Goal: Information Seeking & Learning: Compare options

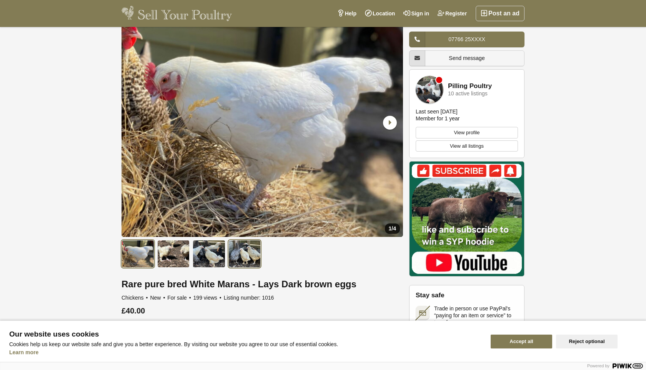
scroll to position [21, 0]
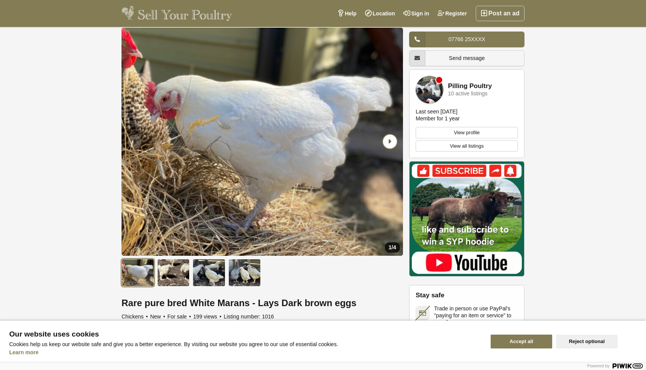
click at [387, 141] on icon "Next slide" at bounding box center [390, 141] width 14 height 14
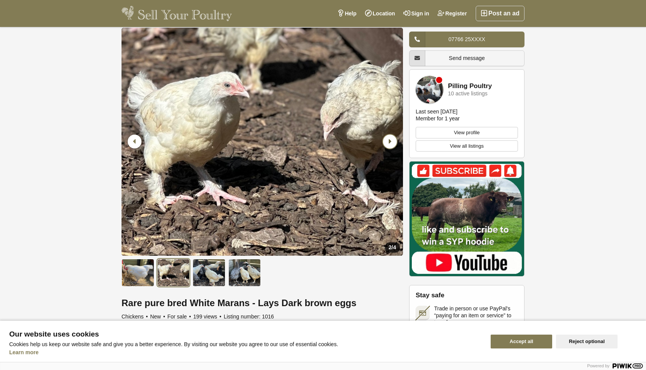
click at [387, 141] on icon "Next slide" at bounding box center [390, 141] width 14 height 14
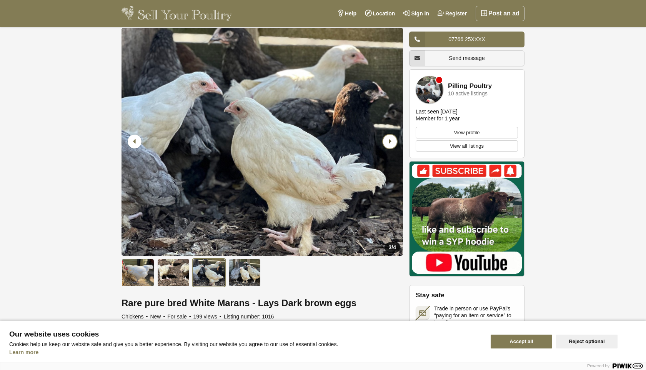
click at [387, 141] on icon "Next slide" at bounding box center [390, 141] width 14 height 14
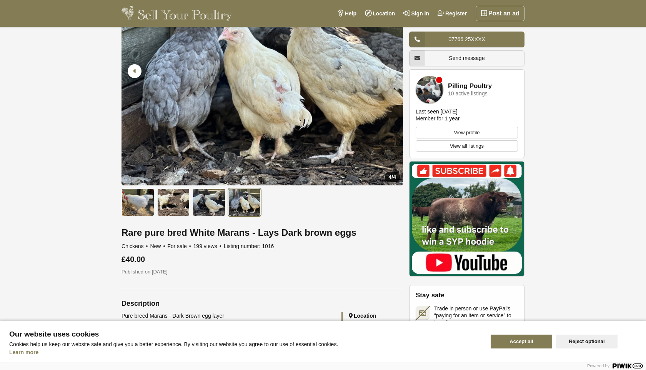
scroll to position [88, 0]
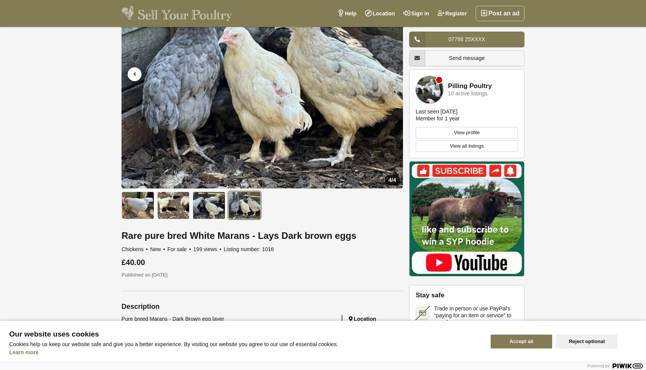
click at [471, 87] on link "Pilling Poultry" at bounding box center [470, 86] width 44 height 7
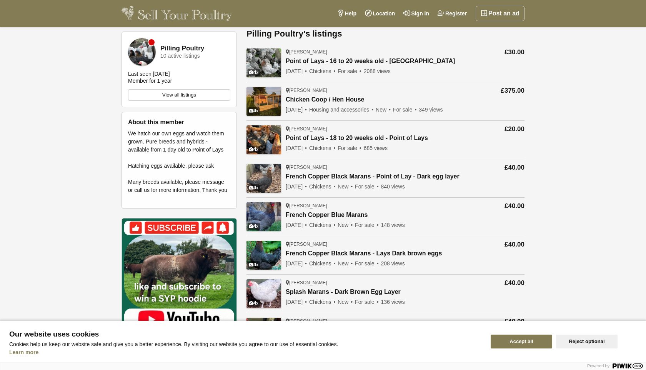
scroll to position [24, 0]
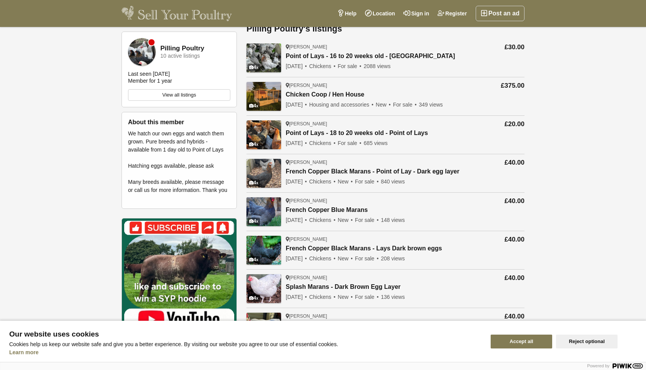
click at [306, 286] on link "Splash Marans - Dark Brown Egg Layer" at bounding box center [344, 286] width 119 height 7
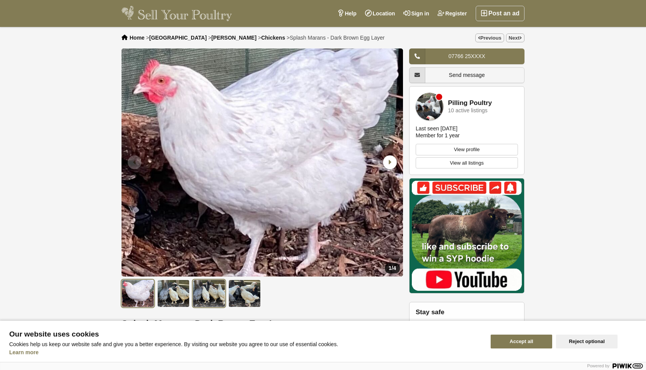
click at [208, 292] on img at bounding box center [209, 293] width 33 height 28
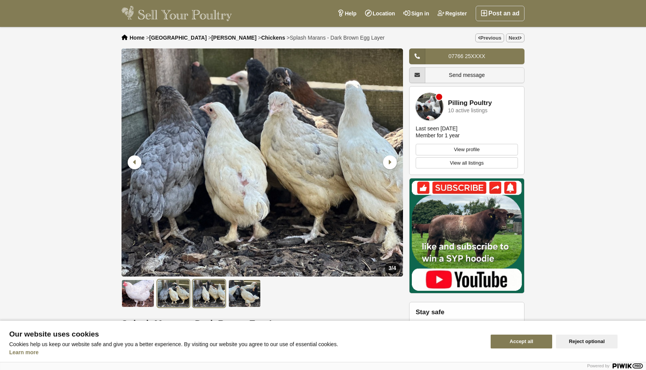
click at [186, 294] on img at bounding box center [173, 293] width 33 height 28
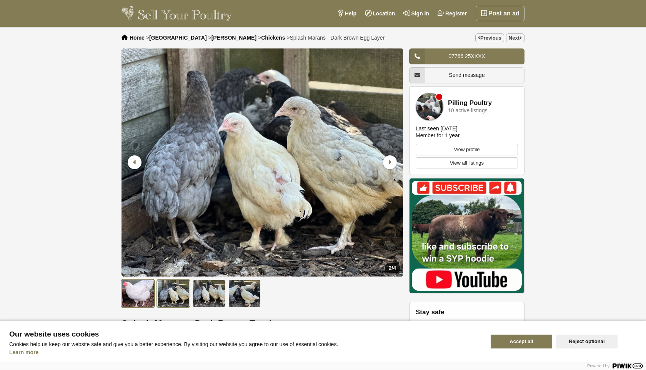
click at [154, 294] on img at bounding box center [137, 293] width 33 height 28
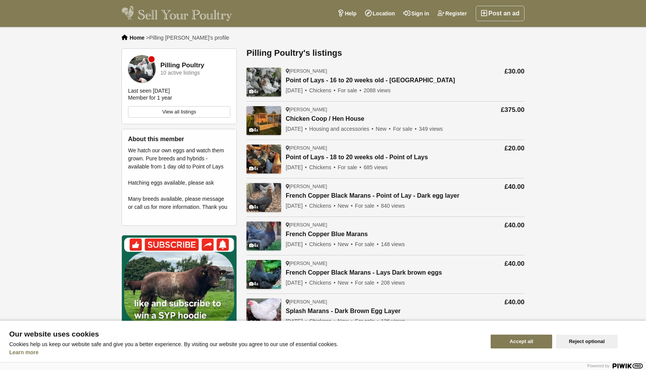
click at [327, 80] on link "Point of Lays - 16 to 20 weeks old - [GEOGRAPHIC_DATA]" at bounding box center [369, 80] width 169 height 7
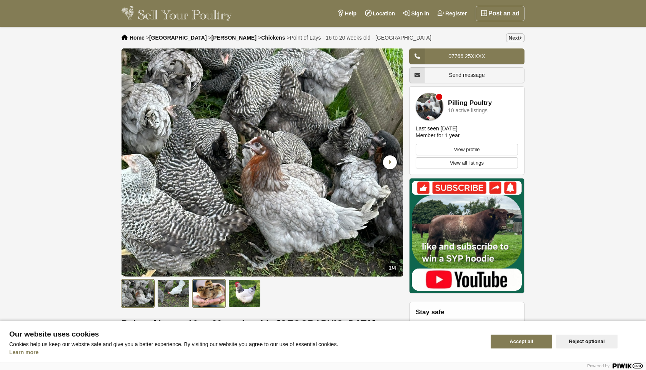
click at [206, 300] on img at bounding box center [209, 293] width 33 height 28
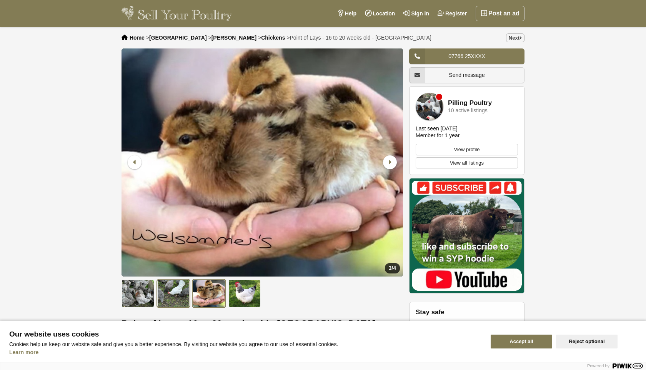
click at [179, 294] on img at bounding box center [173, 293] width 33 height 28
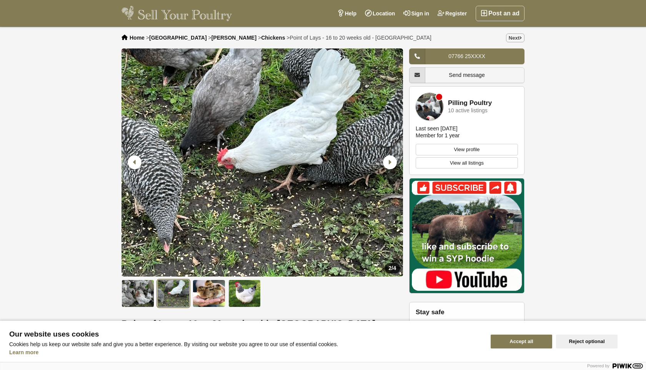
click at [192, 13] on img at bounding box center [176, 13] width 110 height 15
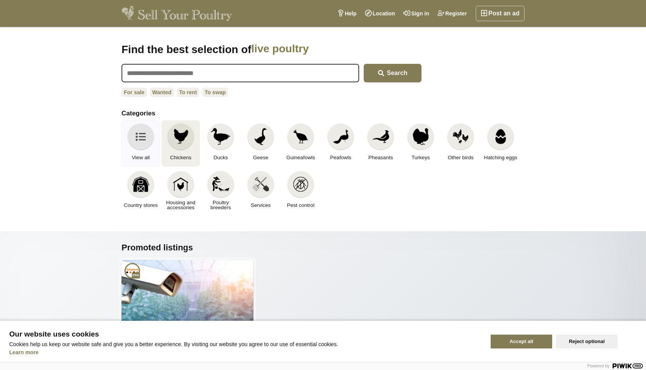
click at [194, 128] on link "Chickens" at bounding box center [180, 143] width 38 height 46
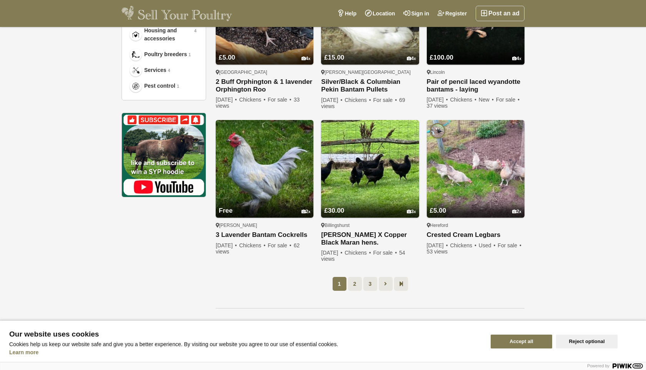
scroll to position [525, 0]
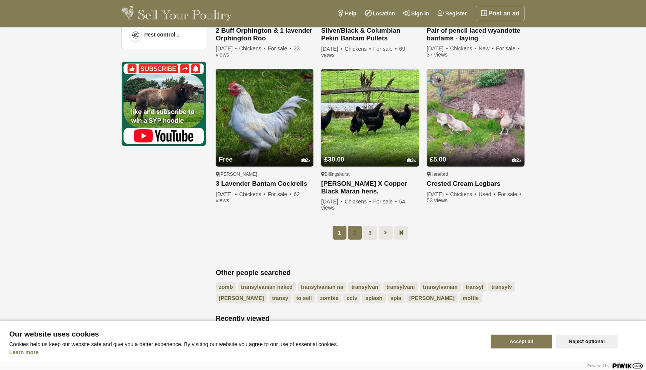
click at [356, 235] on link "2" at bounding box center [355, 233] width 14 height 14
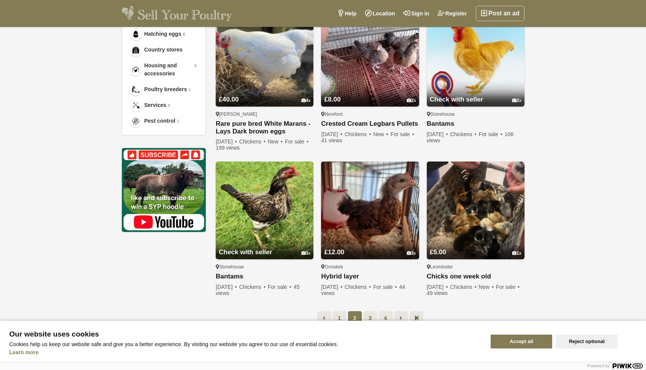
scroll to position [440, 0]
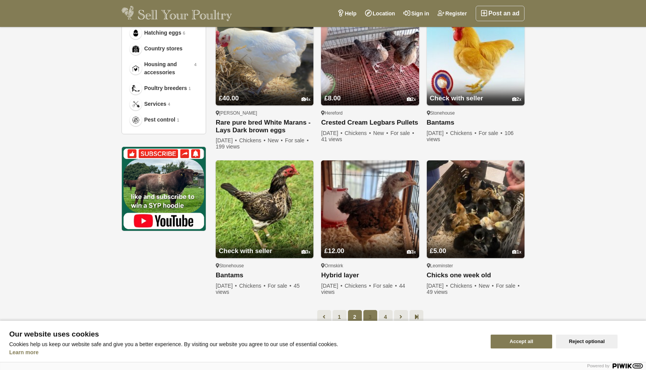
click at [372, 314] on link "3" at bounding box center [370, 317] width 14 height 14
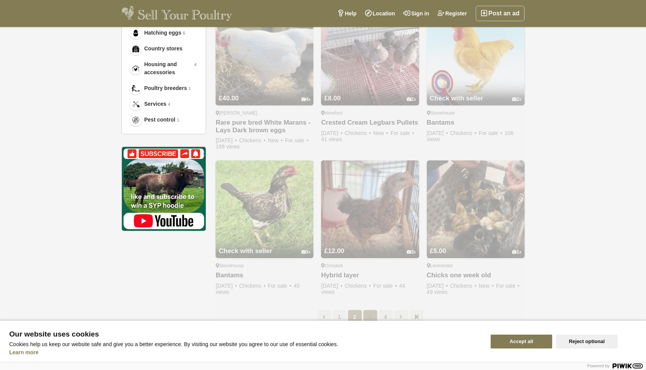
scroll to position [39, 0]
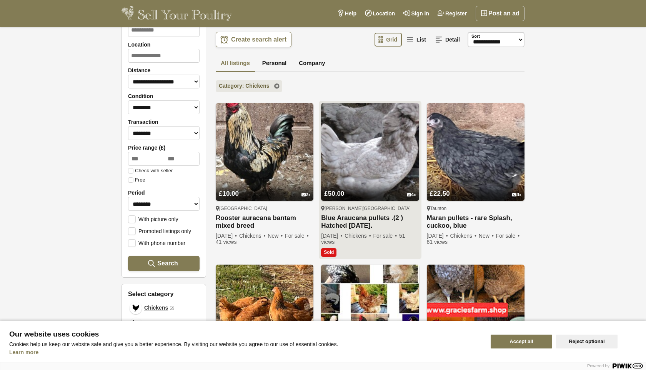
click at [392, 171] on img at bounding box center [370, 152] width 98 height 98
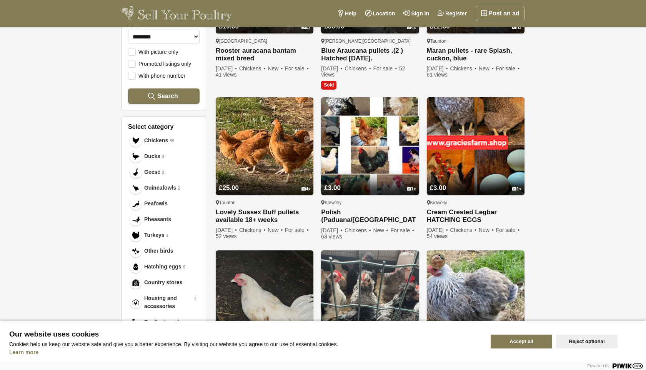
scroll to position [222, 0]
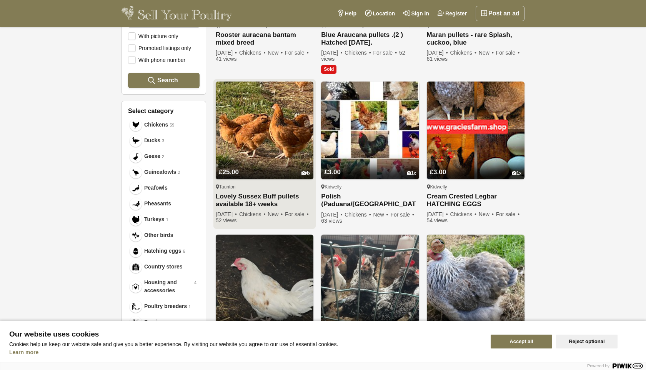
click at [283, 156] on link "£25.00 4" at bounding box center [265, 166] width 98 height 25
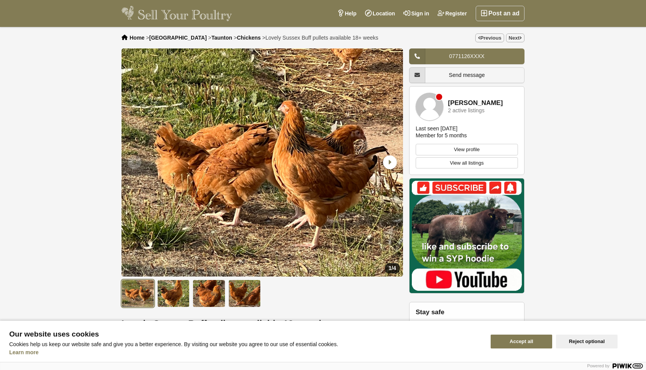
scroll to position [2, 0]
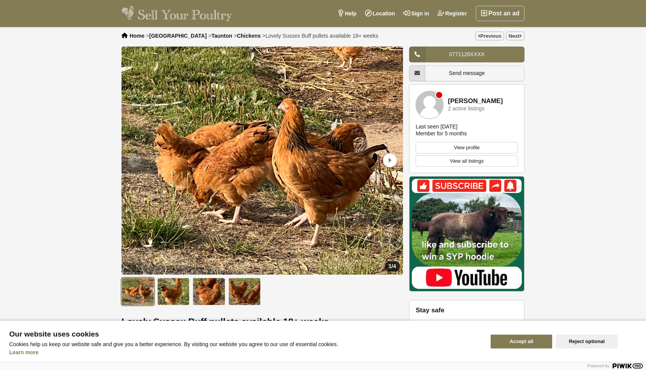
click at [466, 96] on div "Karen Whittle 2 active listings" at bounding box center [466, 105] width 102 height 28
click at [465, 99] on link "[PERSON_NAME]" at bounding box center [475, 101] width 55 height 7
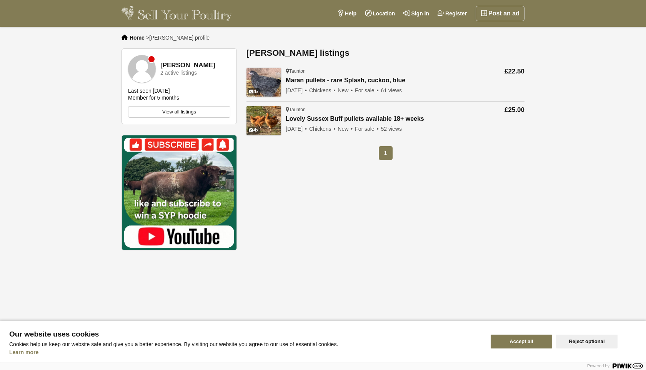
click at [342, 76] on div "Taunton Maran pullets - rare Splash, cuckoo, blue Large fowl Maran pullets now …" at bounding box center [345, 82] width 120 height 29
click at [341, 78] on link "Maran pullets - rare Splash, cuckoo, blue" at bounding box center [345, 80] width 120 height 7
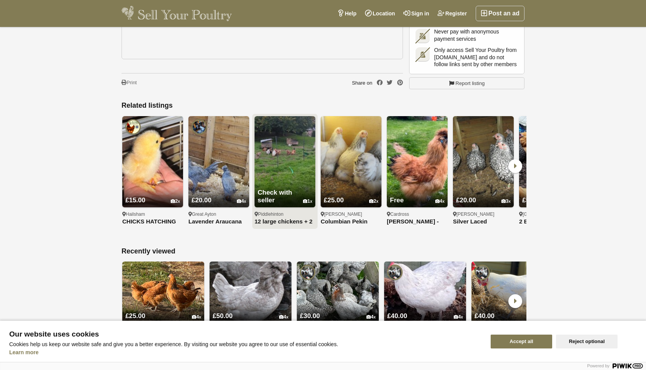
scroll to position [589, 0]
